Goal: Find specific page/section: Find specific page/section

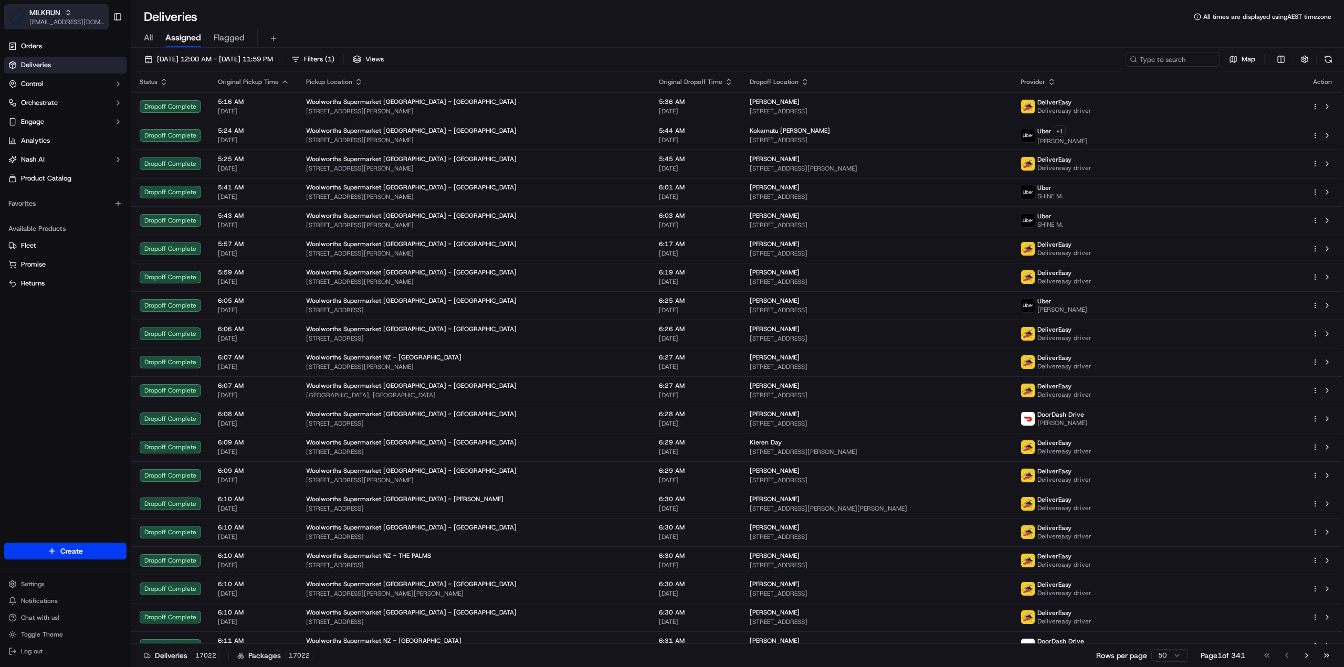
click at [75, 17] on div "MILKRUN" at bounding box center [66, 12] width 75 height 10
click at [155, 56] on span "HomeRun" at bounding box center [150, 54] width 30 height 9
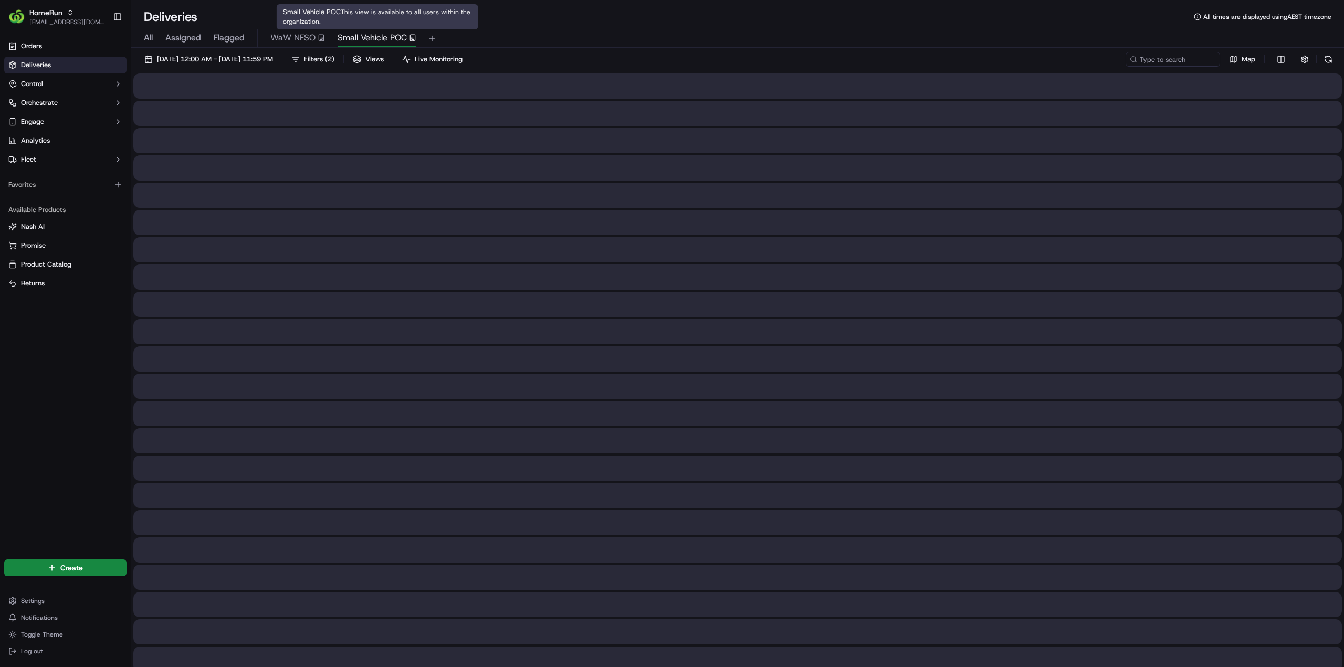
click at [374, 38] on span "Small Vehicle POC" at bounding box center [372, 37] width 69 height 13
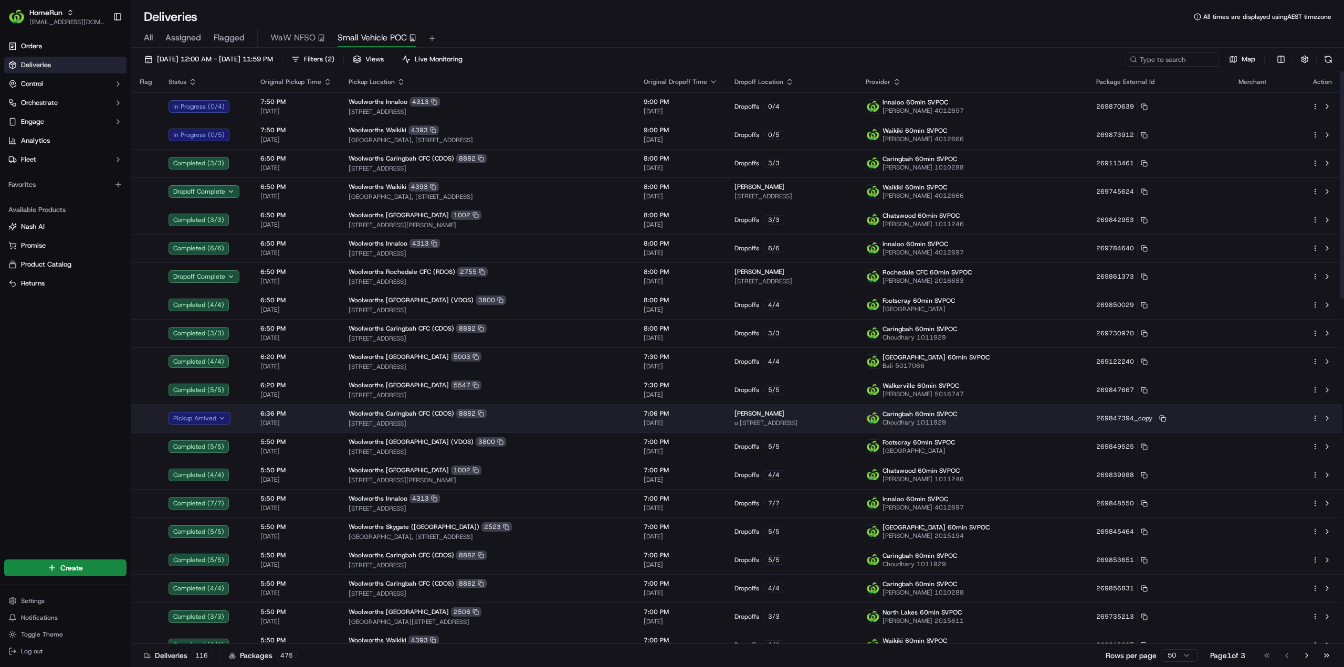
click at [1314, 419] on html "HomeRun [EMAIL_ADDRESS][DOMAIN_NAME] Toggle Sidebar Orders Deliveries Control O…" at bounding box center [672, 333] width 1344 height 667
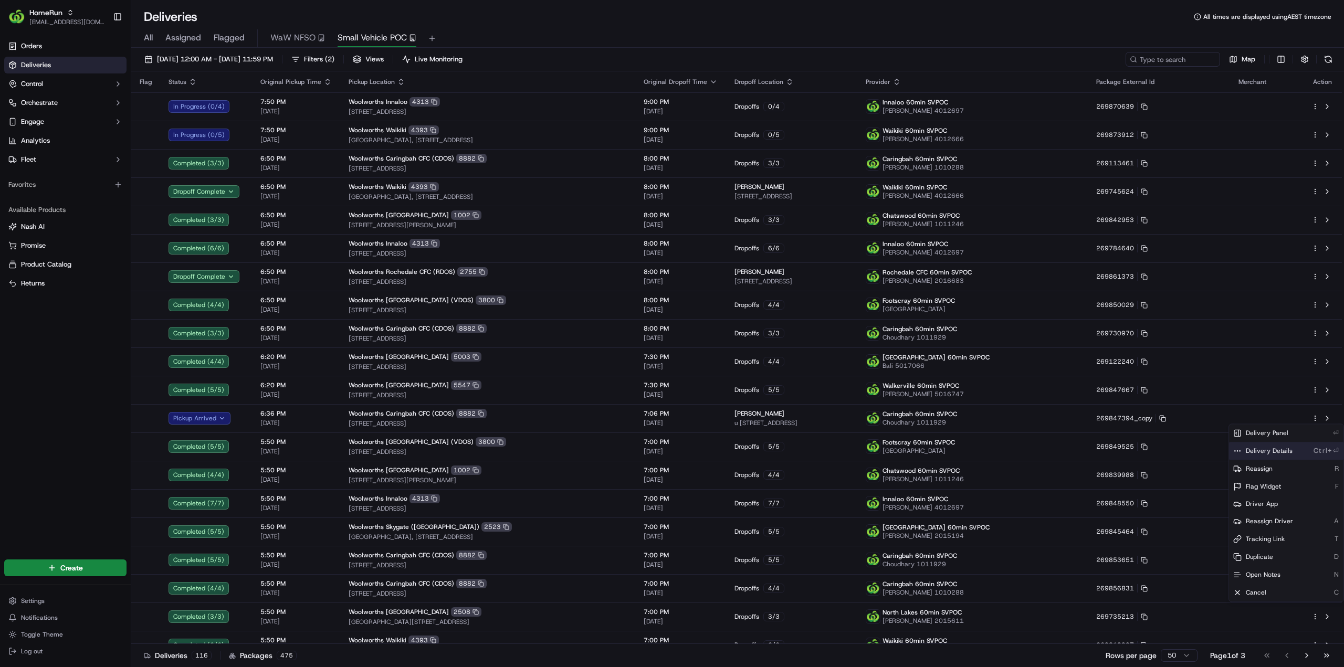
click at [1262, 449] on span "Delivery Details" at bounding box center [1269, 451] width 47 height 8
